Goal: Task Accomplishment & Management: Manage account settings

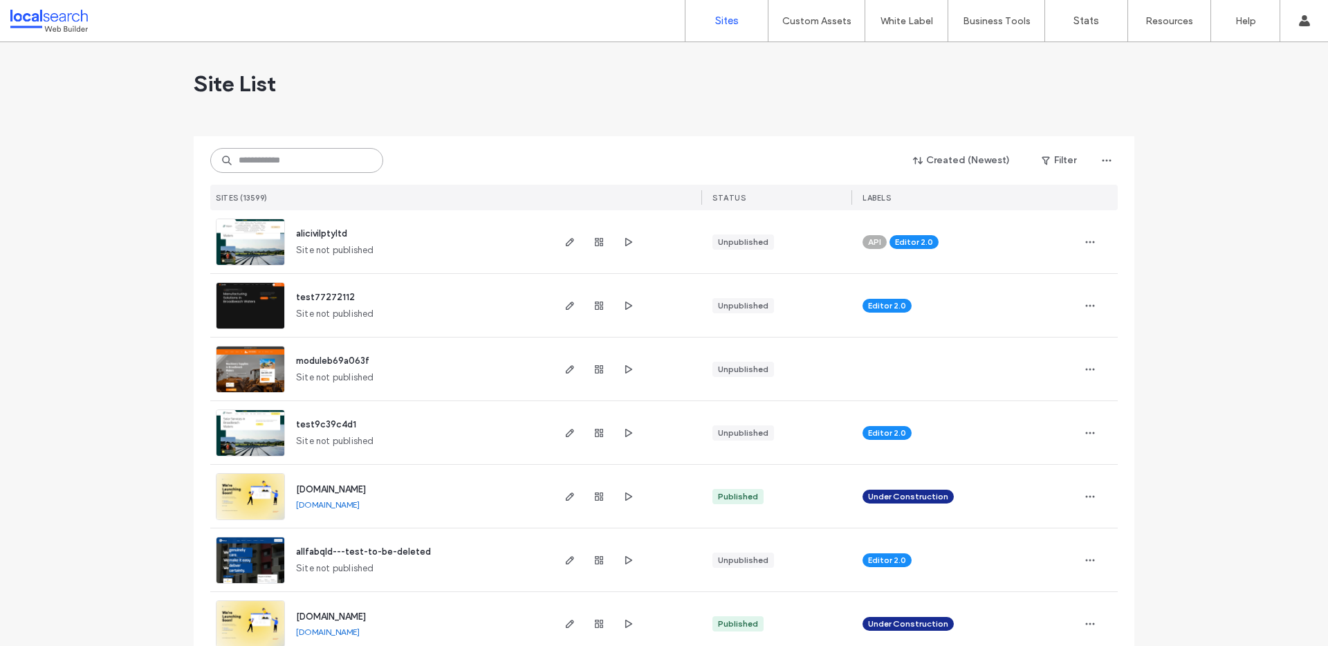
click at [307, 157] on input at bounding box center [296, 160] width 173 height 25
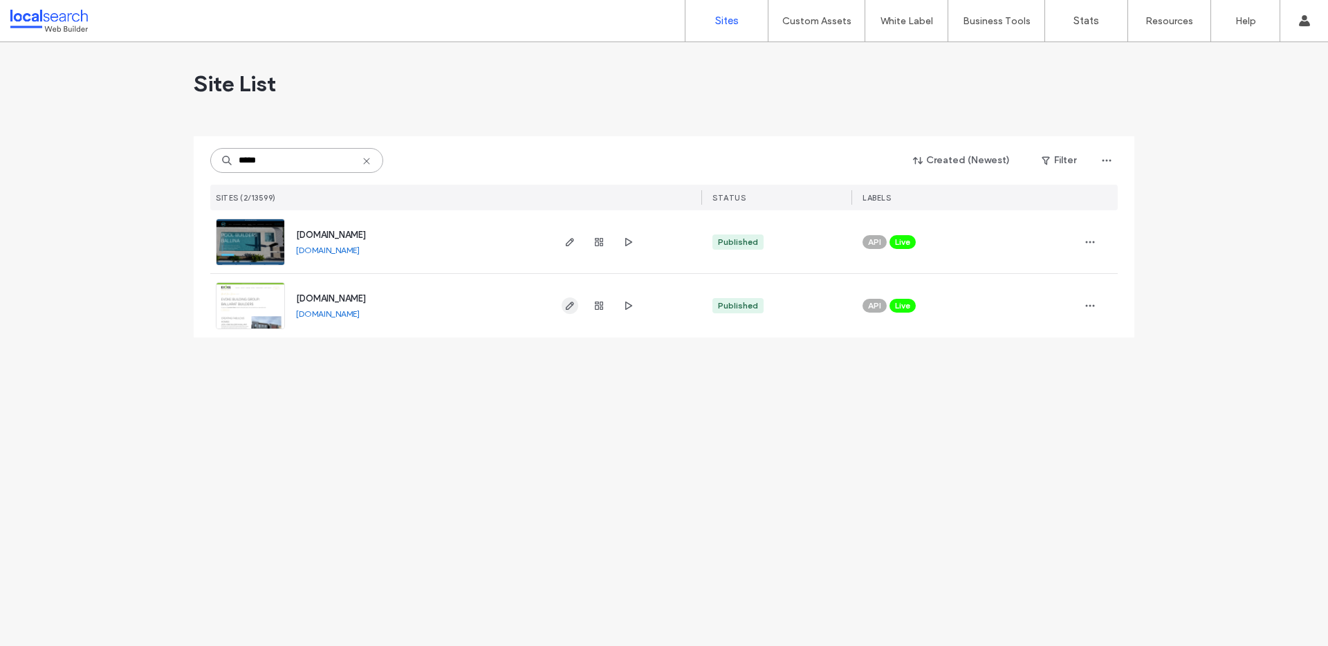
type input "*****"
click at [566, 308] on use "button" at bounding box center [570, 306] width 8 height 8
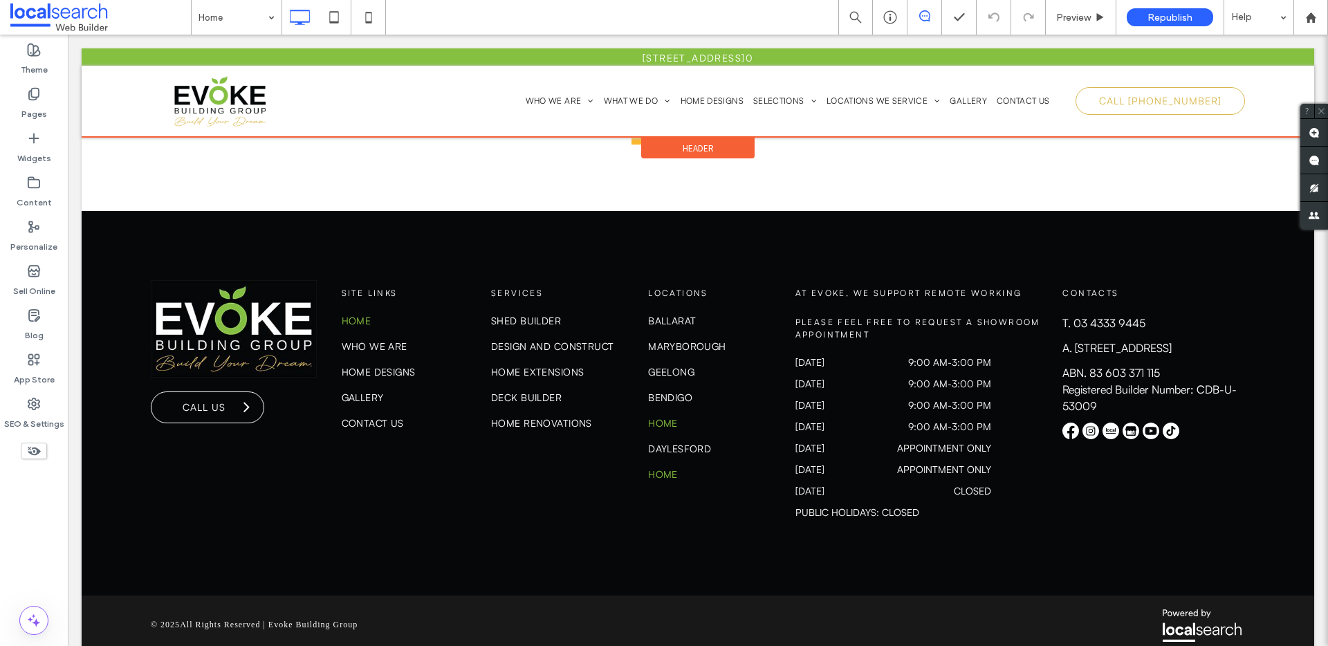
click at [875, 95] on div at bounding box center [698, 92] width 1232 height 89
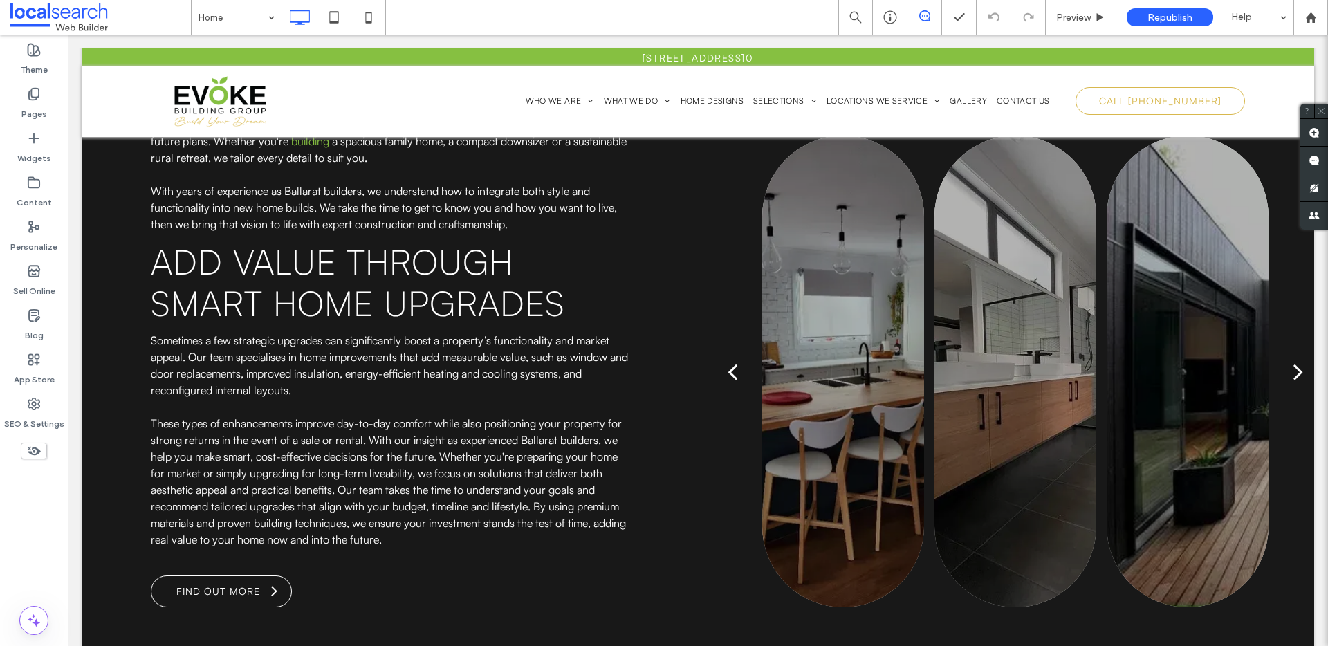
scroll to position [8801, 0]
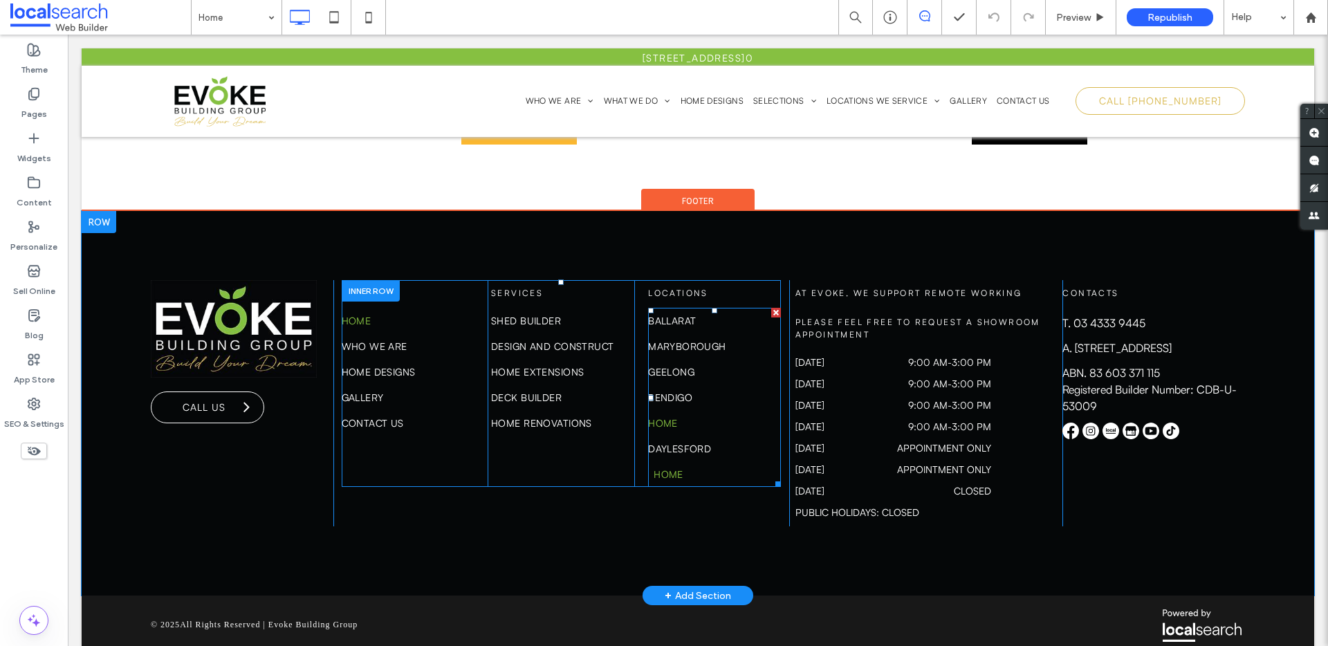
click at [763, 461] on link "Home" at bounding box center [720, 474] width 133 height 26
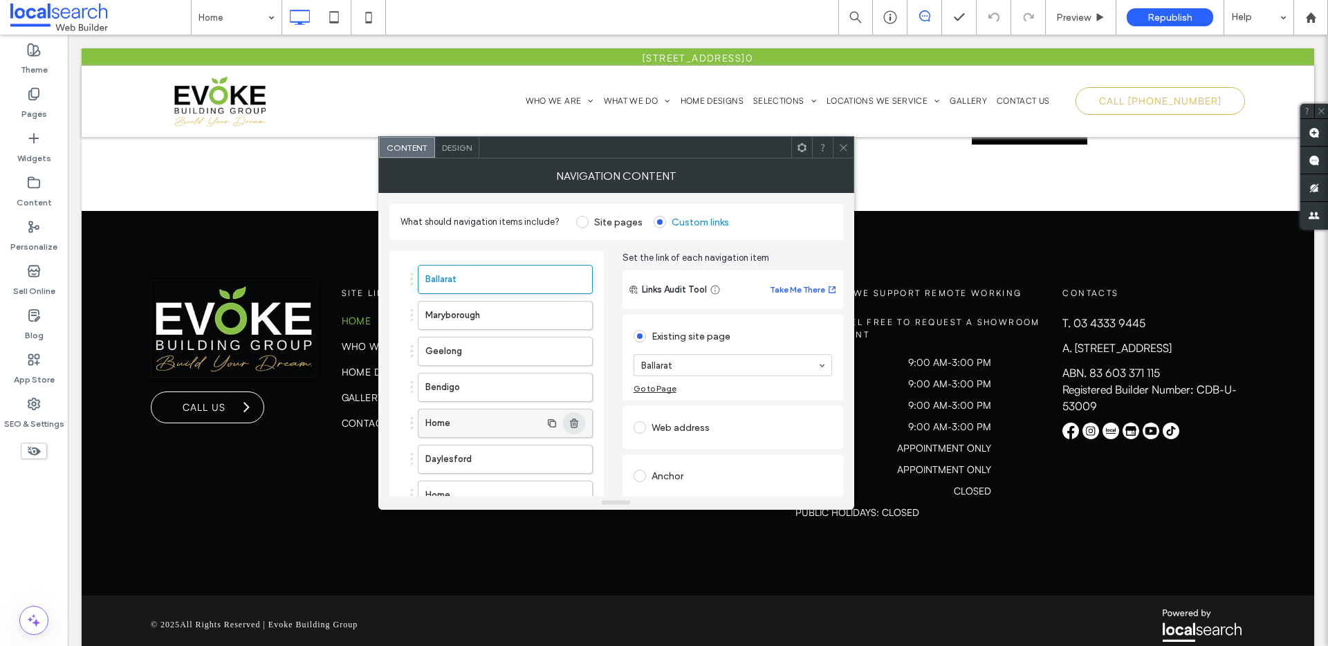
click at [577, 423] on icon "button" at bounding box center [573, 423] width 11 height 11
click at [499, 456] on label "Home" at bounding box center [482, 459] width 115 height 28
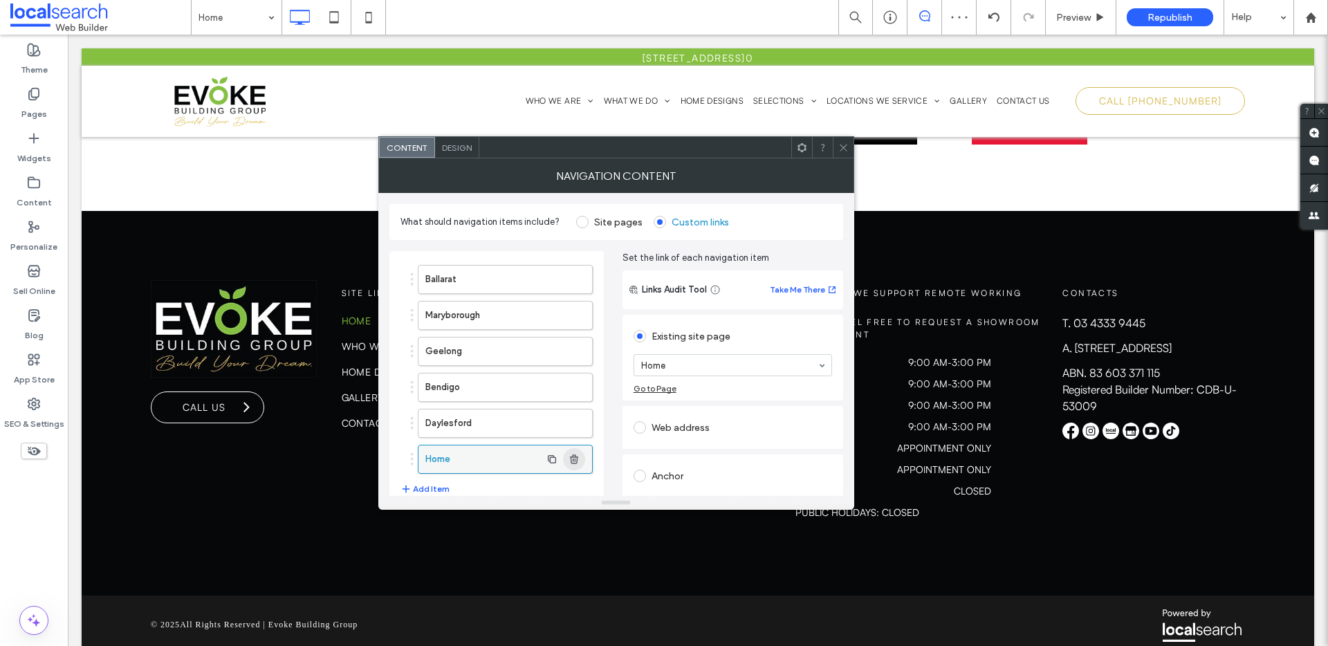
click at [576, 457] on use "button" at bounding box center [574, 458] width 8 height 9
click at [835, 154] on div at bounding box center [843, 147] width 21 height 21
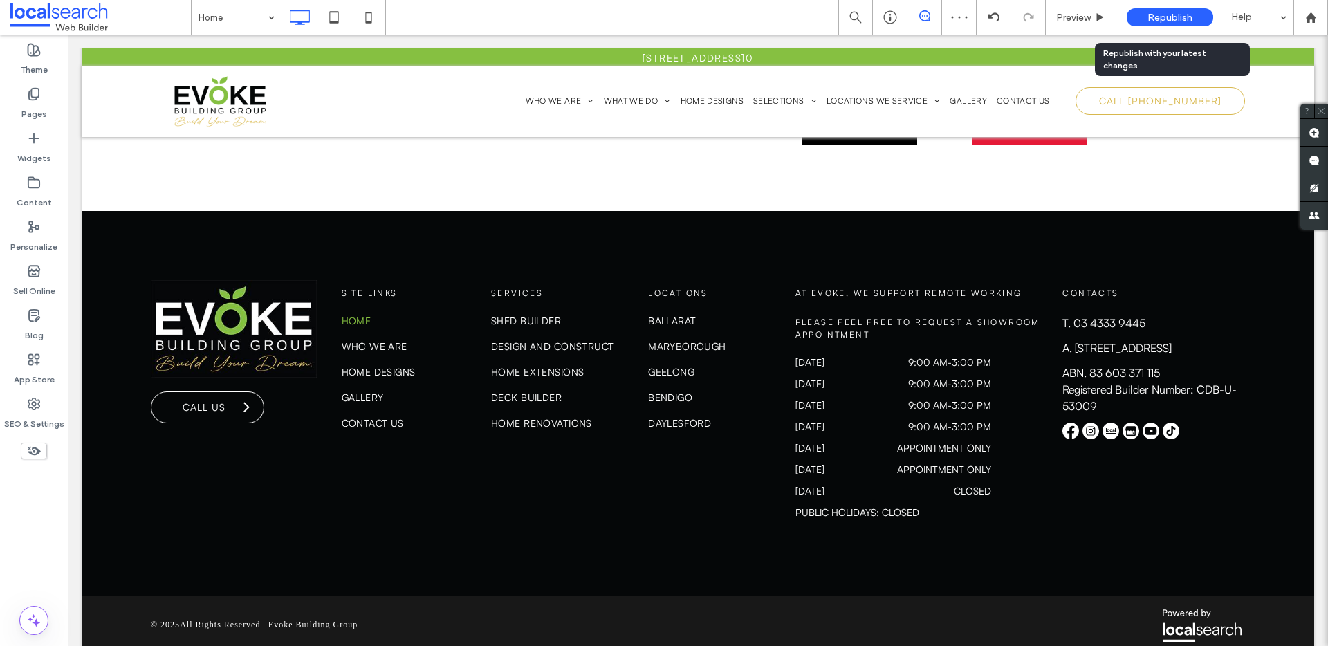
click at [1173, 10] on div "Republish" at bounding box center [1170, 17] width 86 height 18
